Goal: Entertainment & Leisure: Consume media (video, audio)

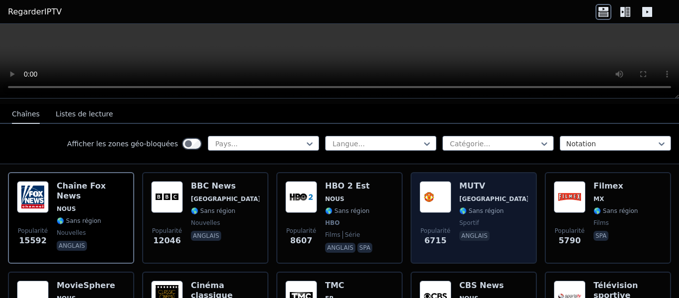
scroll to position [99, 0]
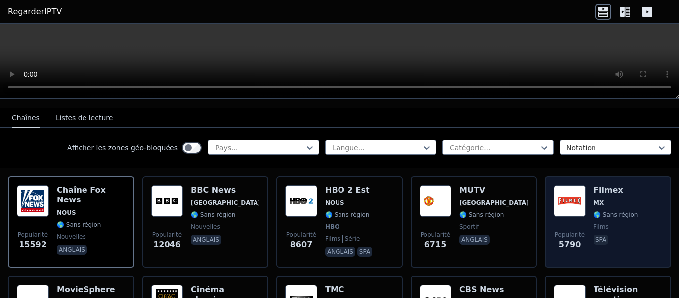
click at [566, 195] on img at bounding box center [570, 201] width 32 height 32
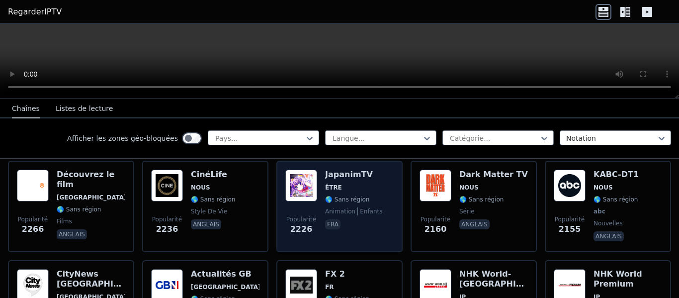
scroll to position [497, 0]
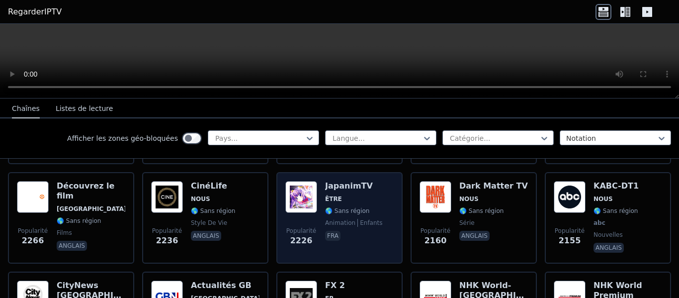
click at [304, 188] on img at bounding box center [301, 197] width 32 height 32
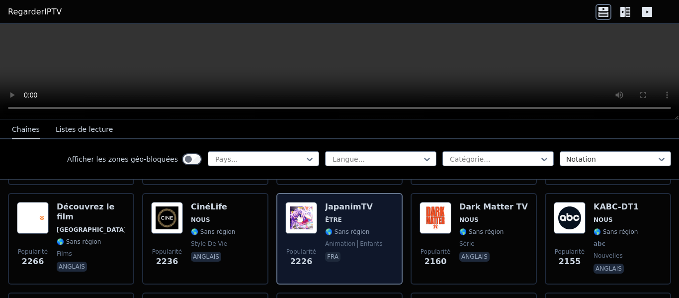
click at [303, 214] on img at bounding box center [301, 218] width 32 height 32
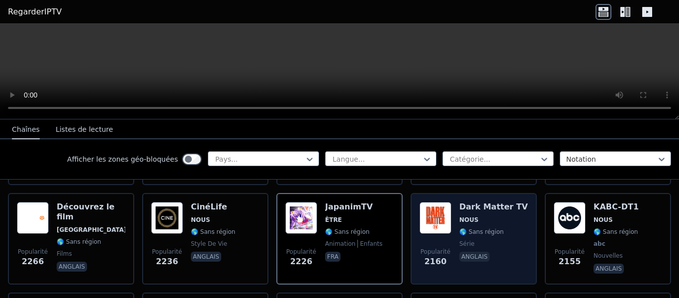
click at [434, 209] on img at bounding box center [436, 218] width 32 height 32
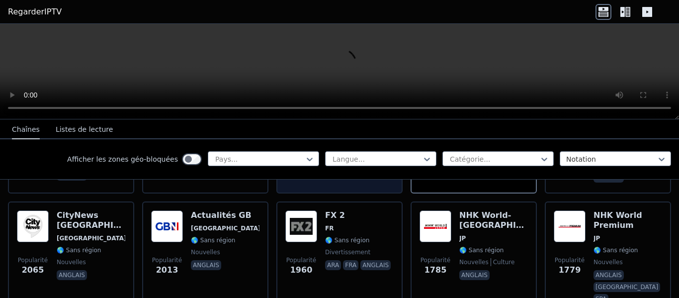
scroll to position [597, 0]
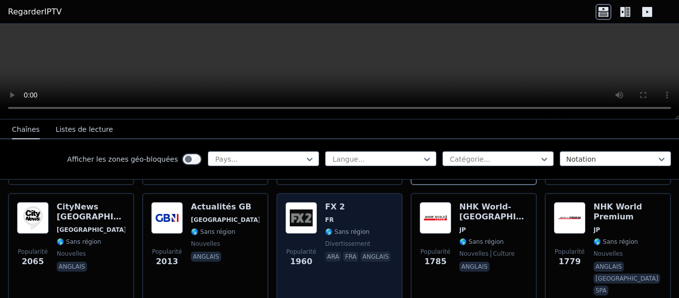
click at [304, 210] on img at bounding box center [301, 218] width 32 height 32
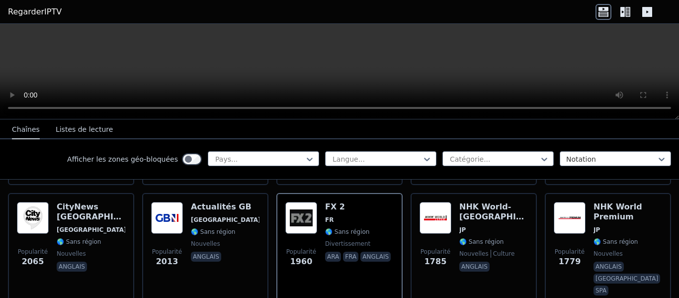
click at [501, 68] on video at bounding box center [339, 71] width 679 height 95
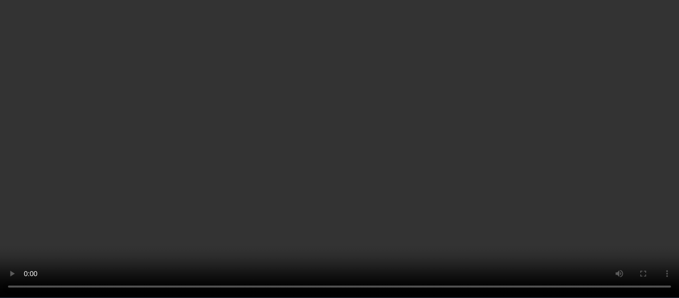
scroll to position [696, 0]
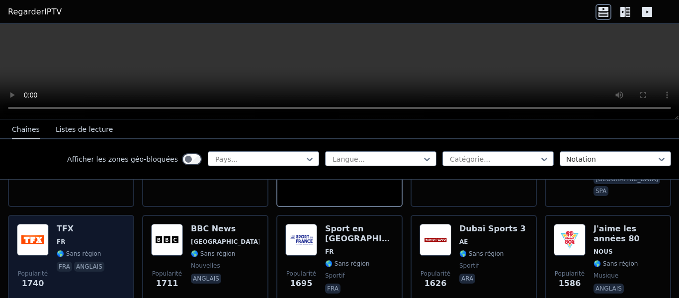
click at [36, 224] on img at bounding box center [33, 240] width 32 height 32
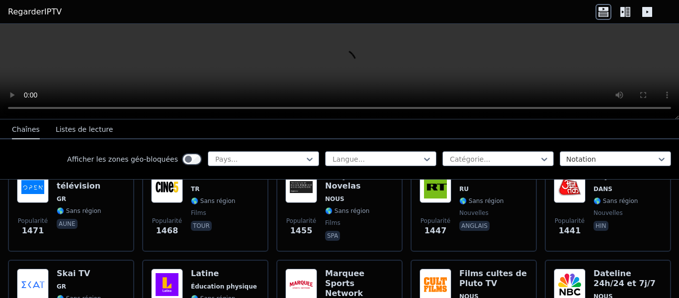
scroll to position [944, 0]
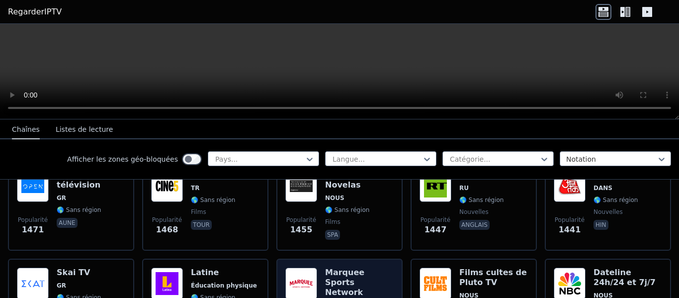
click at [289, 267] on img at bounding box center [301, 283] width 32 height 32
click at [342, 267] on font "Marquee Sports Network" at bounding box center [344, 281] width 39 height 29
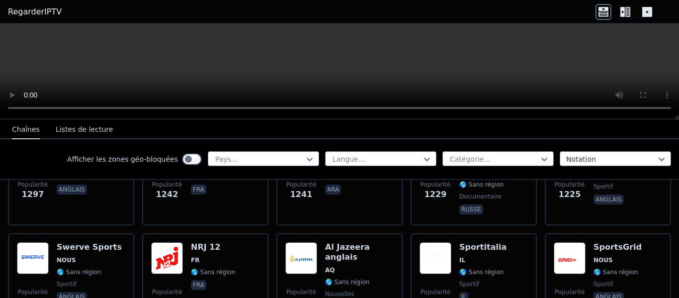
scroll to position [1193, 0]
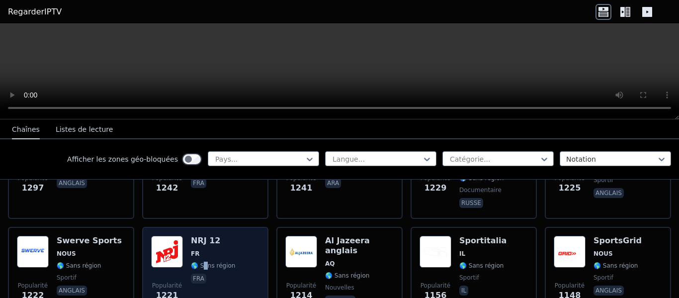
click at [204, 262] on font "🌎 Sans région" at bounding box center [213, 265] width 44 height 7
click at [170, 236] on img at bounding box center [167, 252] width 32 height 32
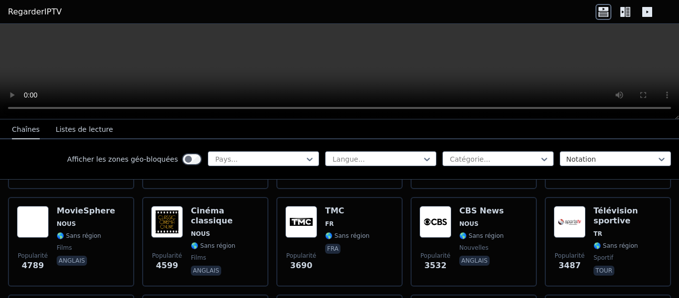
scroll to position [0, 0]
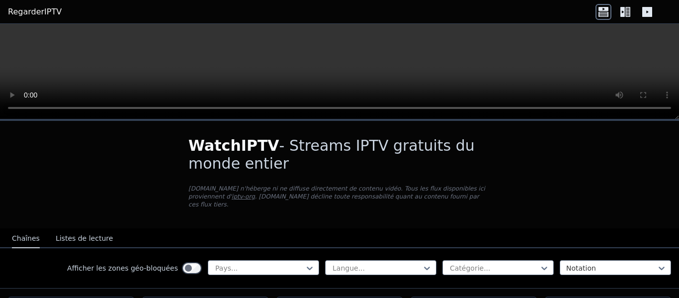
click at [624, 11] on icon at bounding box center [622, 12] width 4 height 10
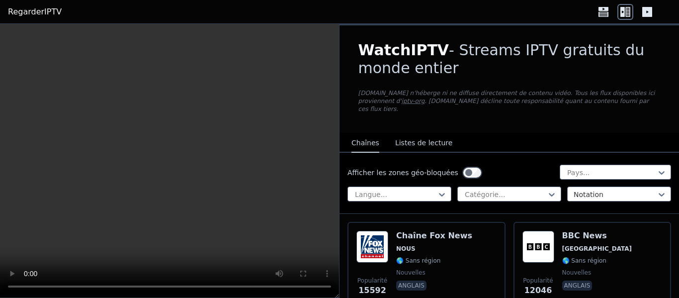
click at [646, 10] on icon at bounding box center [647, 12] width 10 height 10
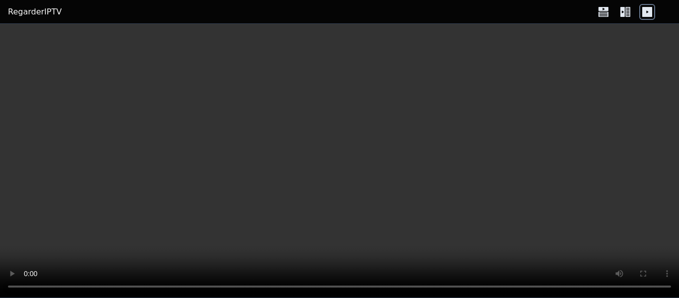
click at [629, 9] on icon at bounding box center [627, 12] width 5 height 10
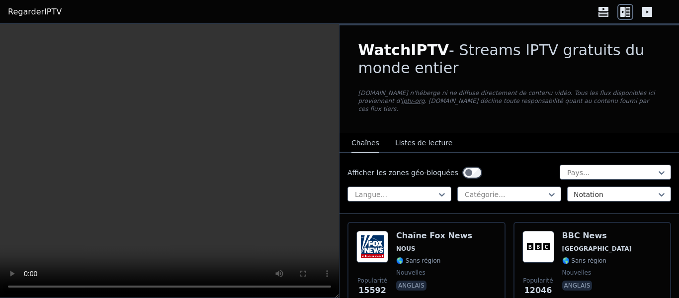
click at [604, 11] on icon at bounding box center [604, 12] width 16 height 16
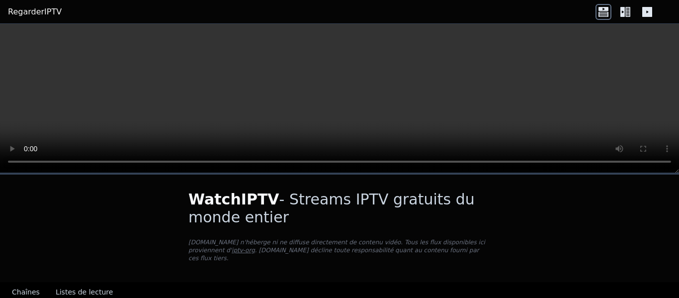
click at [624, 9] on icon at bounding box center [622, 12] width 4 height 10
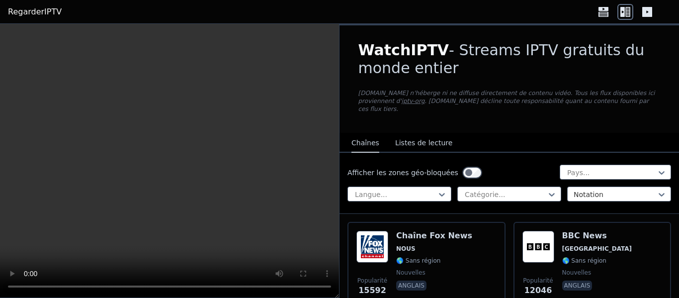
click at [410, 139] on font "Listes de lecture" at bounding box center [423, 143] width 57 height 8
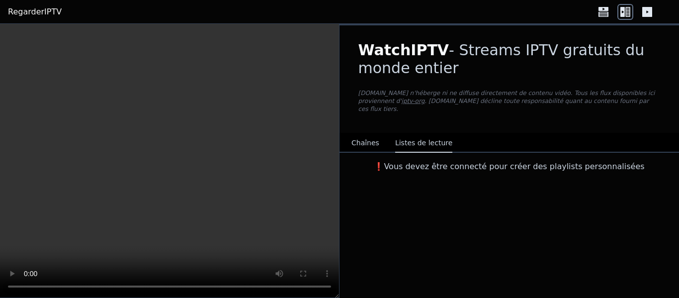
click at [363, 139] on font "Chaînes" at bounding box center [365, 143] width 28 height 8
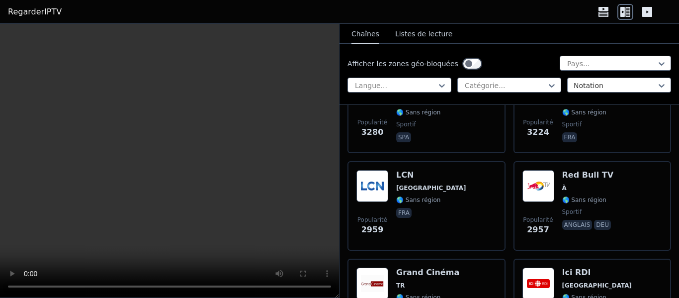
scroll to position [646, 0]
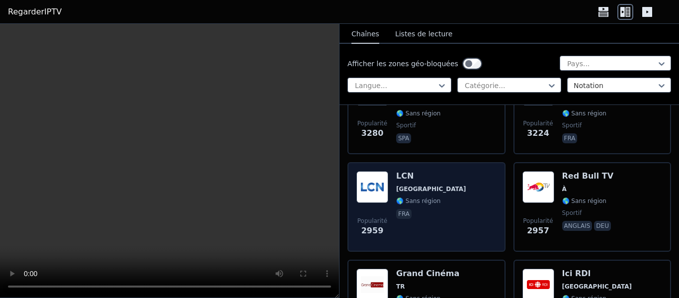
click at [420, 197] on font "🌎 Sans région" at bounding box center [418, 200] width 44 height 7
click at [475, 196] on div "Popularité 2959 LCN Californie 🌎 Sans région fra" at bounding box center [426, 207] width 140 height 72
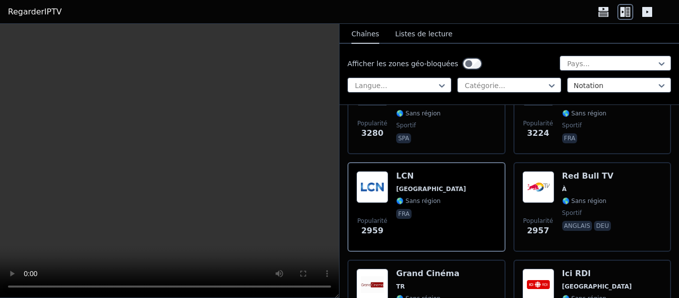
click at [31, 14] on font "RegarderIPTV" at bounding box center [35, 11] width 54 height 9
